Goal: Transaction & Acquisition: Purchase product/service

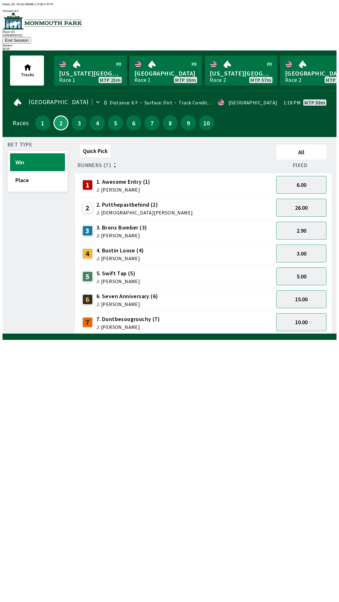
click at [280, 55] on link "Monmouth Park Race 2 MTP 58m" at bounding box center [316, 70] width 73 height 30
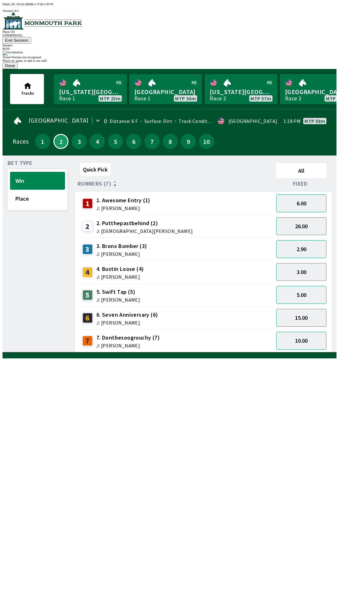
click at [18, 69] on button "Done" at bounding box center [10, 65] width 15 height 7
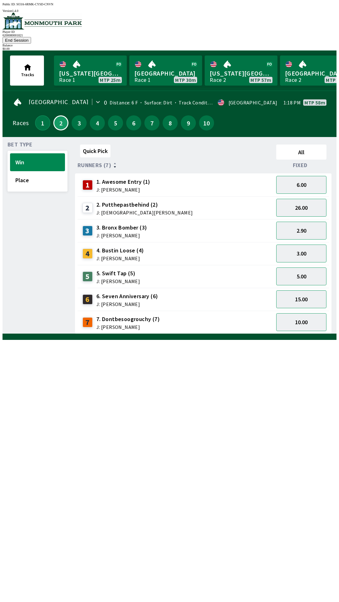
click at [39, 115] on button "1" at bounding box center [42, 122] width 15 height 15
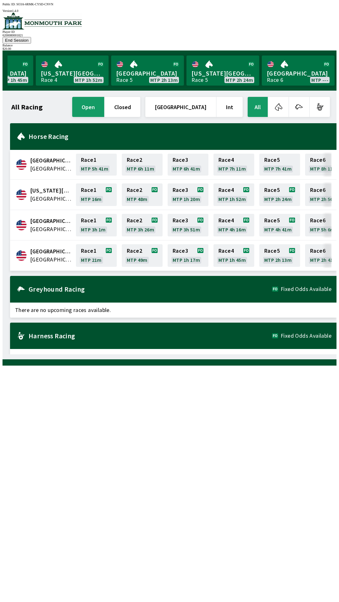
scroll to position [0, 567]
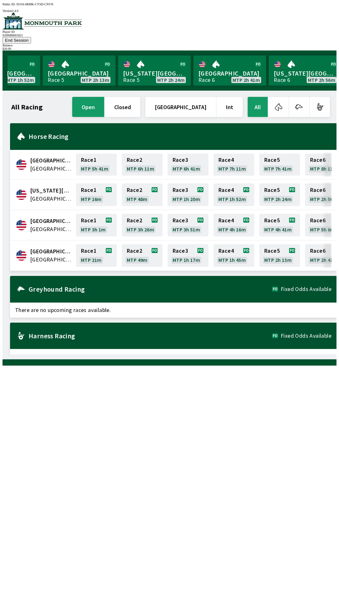
click at [31, 37] on button "End Session" at bounding box center [17, 40] width 29 height 7
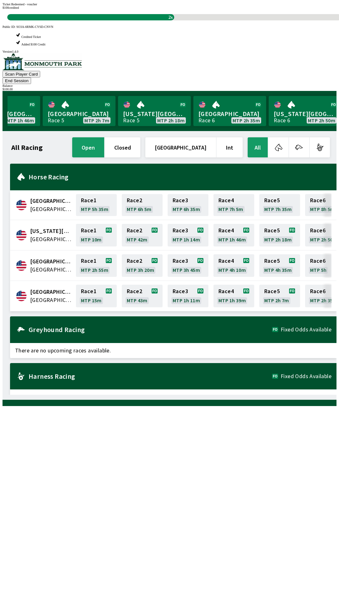
click at [183, 20] on div "Ticket Redeemed - voucher $ 100 credited 2s" at bounding box center [170, 12] width 334 height 18
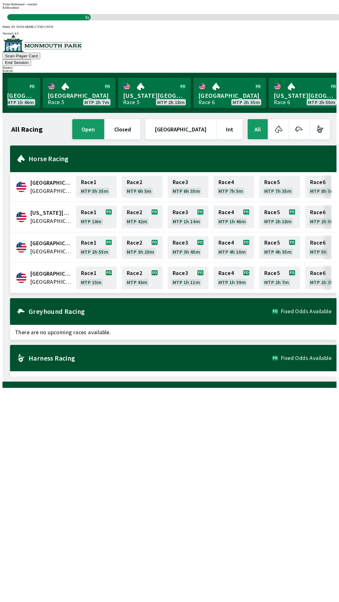
click at [179, 20] on div "Ticket Redeemed - voucher $ 100 credited 1s" at bounding box center [170, 12] width 334 height 18
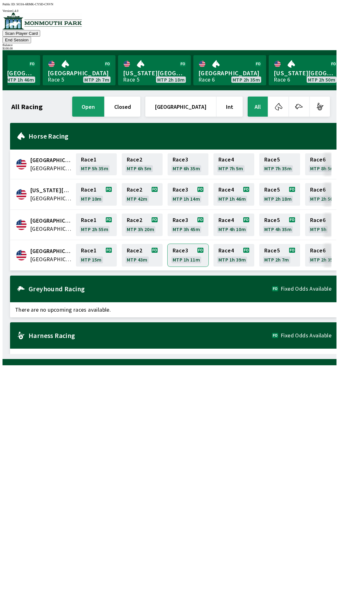
click at [176, 244] on link "Race 3 MTP 1h 11m" at bounding box center [187, 255] width 41 height 23
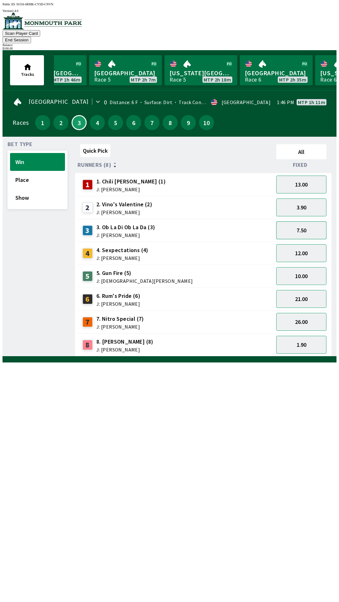
click at [290, 221] on button "7.50" at bounding box center [301, 230] width 50 height 18
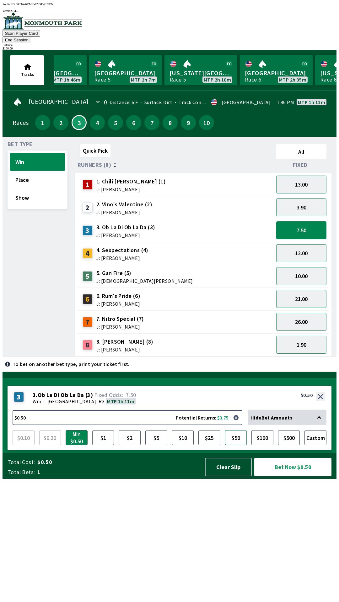
click at [240, 445] on button "$50" at bounding box center [236, 437] width 22 height 15
click at [275, 476] on button "Bet Now $50.00" at bounding box center [292, 467] width 77 height 18
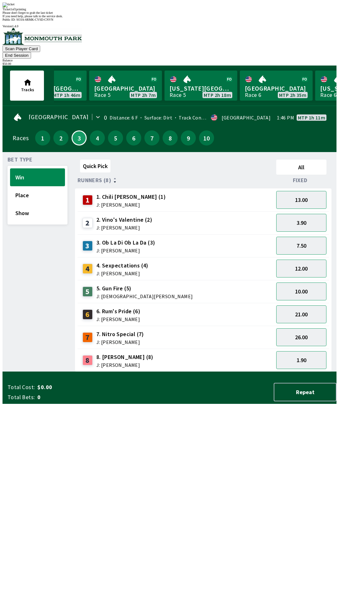
click at [133, 372] on div "Quick Pick All Runners (8) Fixed 1 1. Chili [PERSON_NAME] (1) J: [PERSON_NAME] …" at bounding box center [205, 264] width 261 height 215
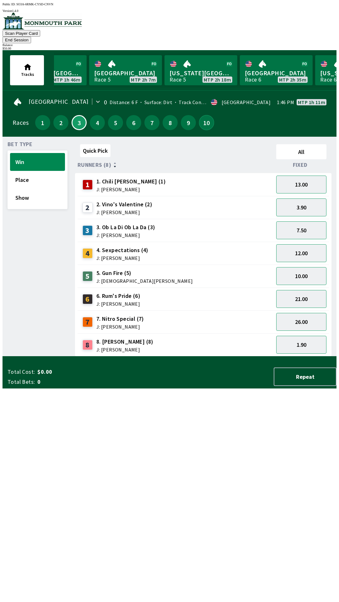
click at [205, 115] on button "10" at bounding box center [206, 122] width 15 height 15
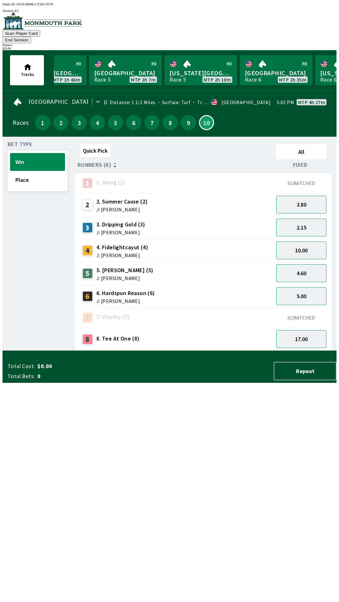
click at [292, 264] on button "4.60" at bounding box center [301, 273] width 50 height 18
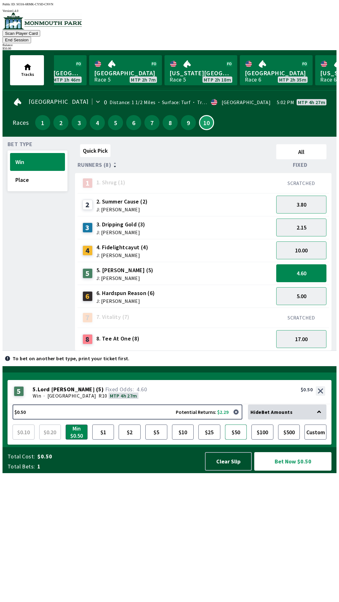
click at [235, 440] on button "$50" at bounding box center [236, 431] width 22 height 15
click at [283, 471] on button "Bet Now $50.00" at bounding box center [292, 461] width 77 height 18
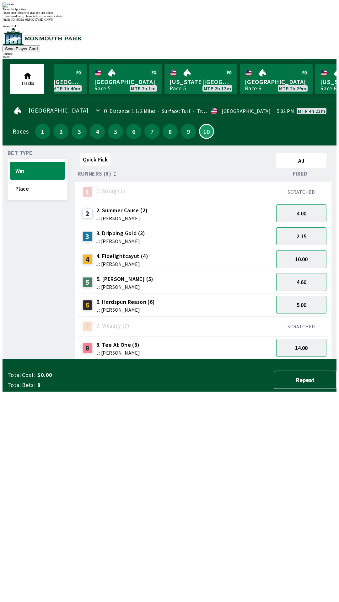
click at [150, 360] on div "Quick Pick All Runners (8) Fixed 1 1. Shrug (1) SCRATCHED 2 2. Summer Cause (2)…" at bounding box center [205, 254] width 261 height 209
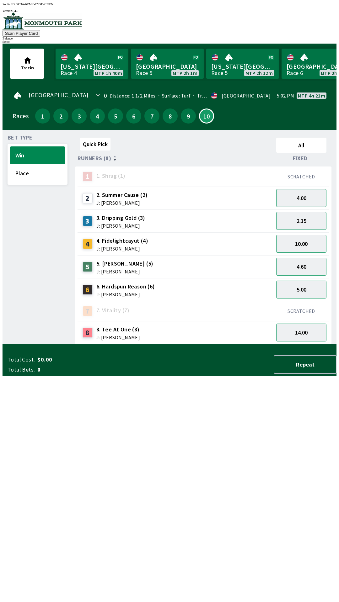
scroll to position [0, 523]
click at [224, 65] on link "[US_STATE] Park Race 5 MTP 2h 12m" at bounding box center [244, 64] width 73 height 30
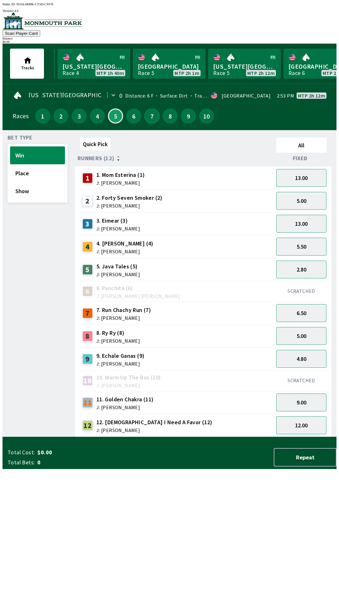
click at [150, 112] on button "7" at bounding box center [151, 115] width 15 height 15
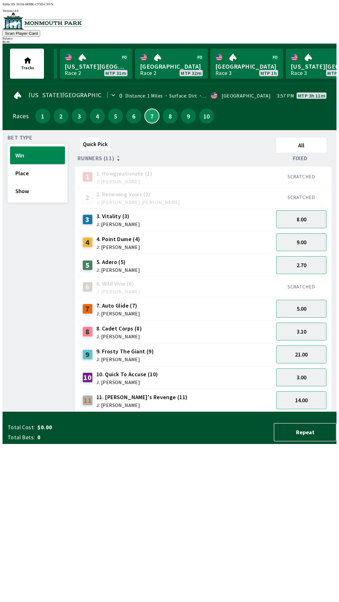
scroll to position [0, 126]
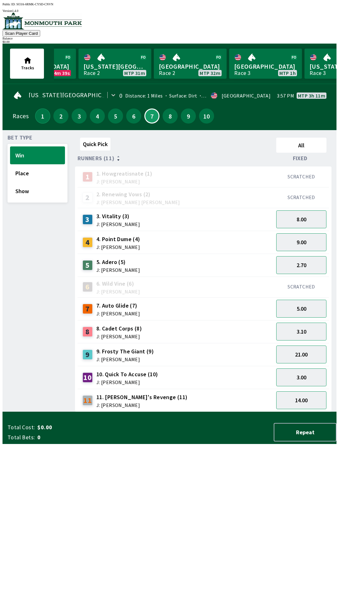
click at [45, 110] on button "1" at bounding box center [42, 115] width 15 height 15
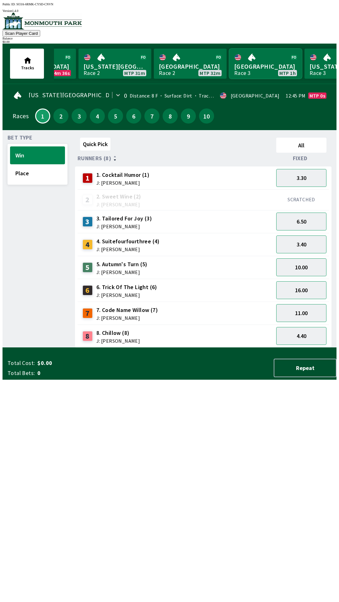
click at [263, 63] on link "Monmouth Park Race 3 MTP 1h" at bounding box center [265, 64] width 73 height 30
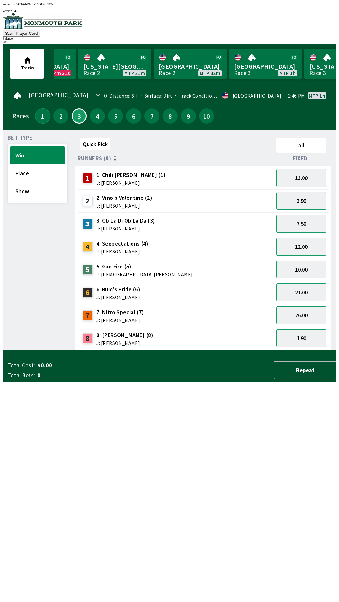
click at [37, 113] on button "1" at bounding box center [42, 115] width 15 height 15
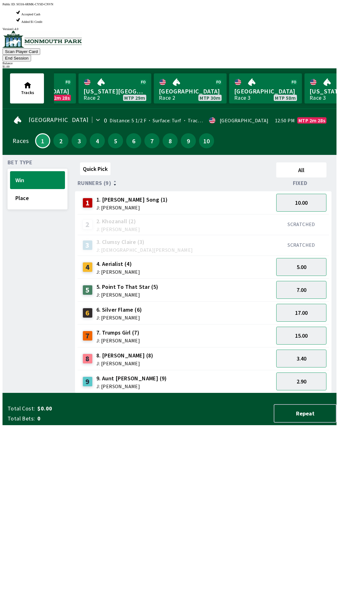
click at [126, 306] on span "6. Silver Flame (6)" at bounding box center [119, 310] width 46 height 8
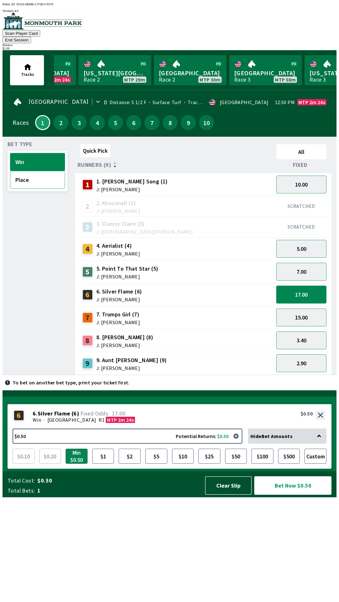
click at [41, 173] on button "Place" at bounding box center [37, 180] width 55 height 18
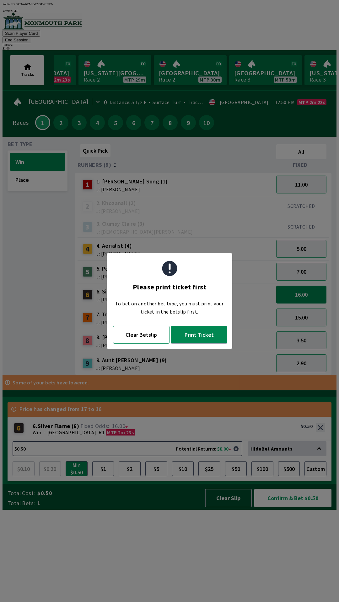
click at [146, 336] on button "Clear Betslip" at bounding box center [141, 335] width 56 height 18
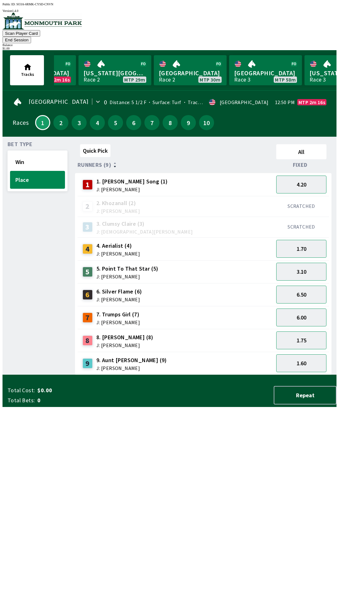
click at [124, 297] on span "J: [PERSON_NAME]" at bounding box center [119, 299] width 46 height 5
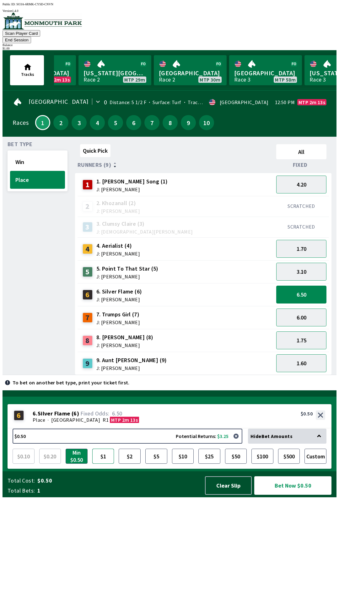
click at [105, 464] on button "$1" at bounding box center [103, 456] width 22 height 15
click at [289, 495] on button "Bet Now $1.00" at bounding box center [292, 485] width 77 height 18
